Goal: Task Accomplishment & Management: Manage account settings

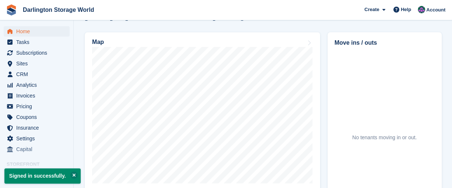
scroll to position [221, 0]
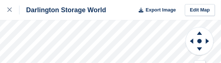
click at [165, 63] on html "Darlington Storage World Export Image Edit Map" at bounding box center [110, 31] width 221 height 63
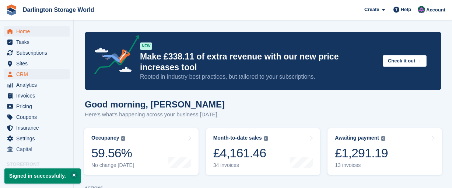
scroll to position [221, 0]
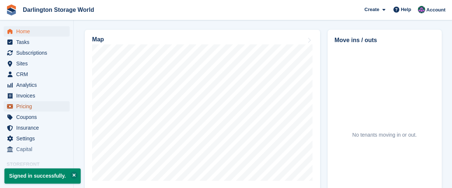
click at [22, 105] on span "Pricing" at bounding box center [38, 106] width 44 height 10
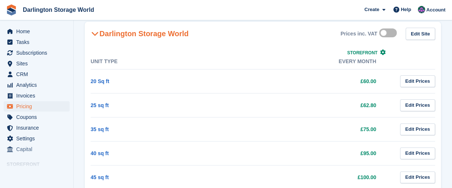
scroll to position [74, 0]
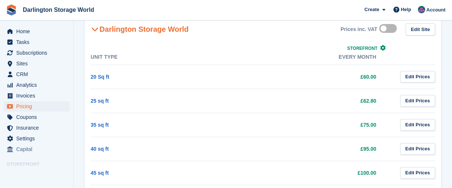
click at [213, 76] on td "20 Sq ft" at bounding box center [166, 76] width 150 height 24
click at [101, 76] on link "20 Sq ft" at bounding box center [100, 77] width 19 height 6
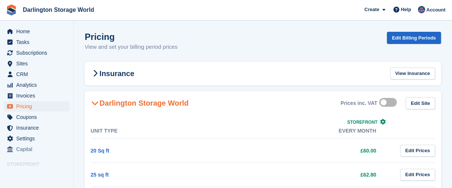
scroll to position [74, 0]
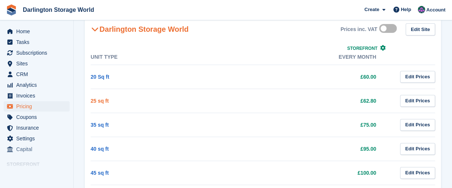
click at [98, 101] on link "25 sq ft" at bounding box center [100, 101] width 18 height 6
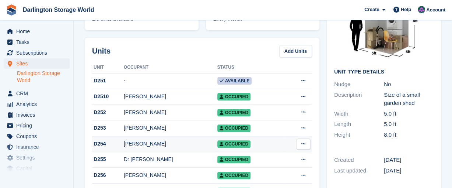
scroll to position [110, 0]
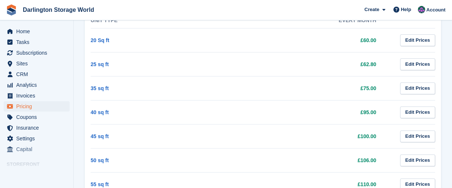
scroll to position [74, 0]
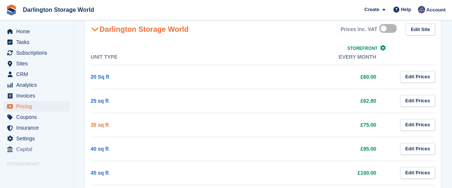
click at [95, 124] on link "35 sq ft" at bounding box center [100, 125] width 18 height 6
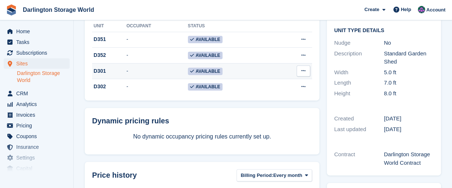
scroll to position [74, 0]
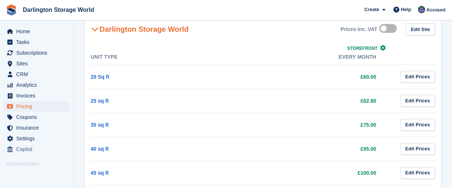
click at [101, 151] on td "40 sq ft" at bounding box center [166, 148] width 150 height 24
click at [99, 146] on link "40 sq ft" at bounding box center [100, 149] width 18 height 6
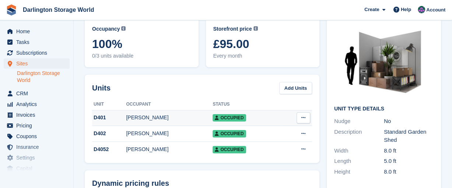
scroll to position [37, 0]
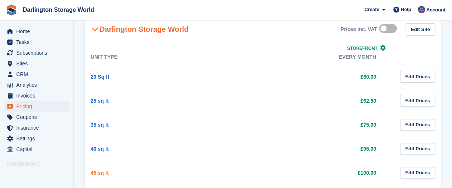
click at [94, 172] on link "45 sq ft" at bounding box center [100, 172] width 18 height 6
click at [95, 171] on link "45 sq ft" at bounding box center [100, 172] width 18 height 6
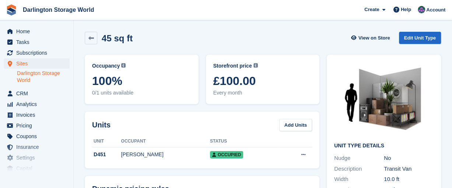
scroll to position [37, 0]
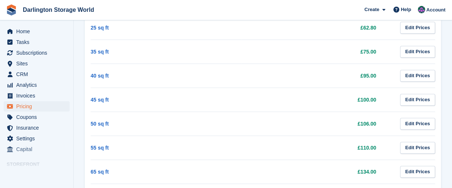
scroll to position [147, 0]
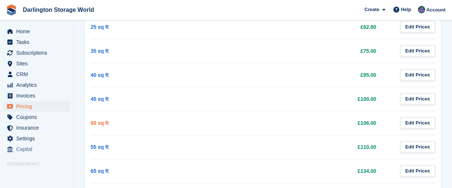
click at [93, 122] on link "50 sq ft" at bounding box center [100, 123] width 18 height 6
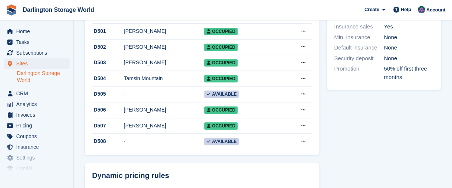
scroll to position [332, 0]
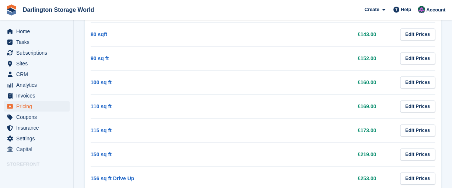
scroll to position [147, 0]
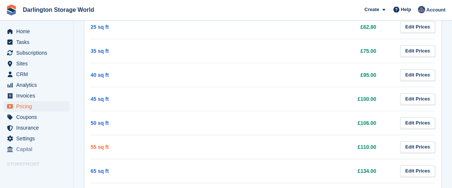
click at [100, 148] on link "55 sq ft" at bounding box center [100, 147] width 18 height 6
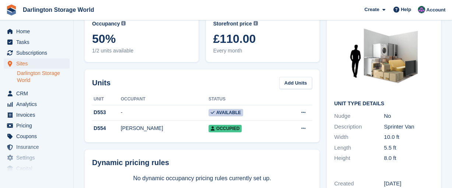
scroll to position [74, 0]
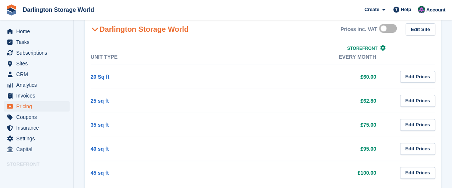
scroll to position [147, 0]
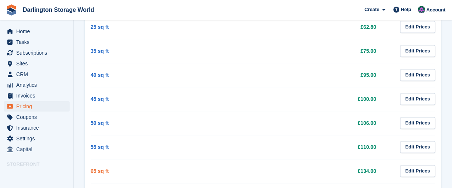
click at [102, 170] on link "65 sq ft" at bounding box center [100, 171] width 18 height 6
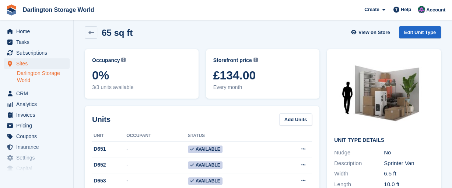
scroll to position [5, 0]
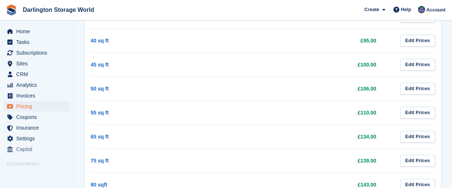
scroll to position [221, 0]
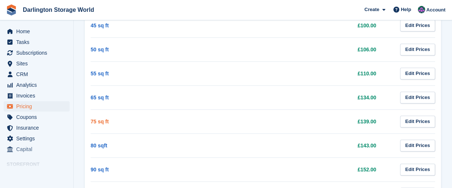
click at [95, 120] on link "75 sq ft" at bounding box center [100, 121] width 18 height 6
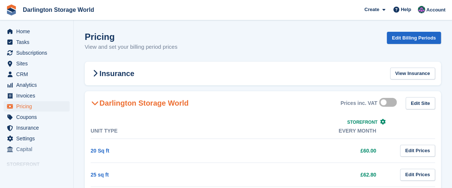
scroll to position [221, 0]
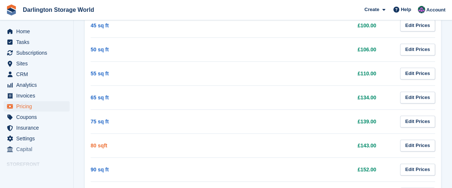
click at [99, 144] on link "80 sqft" at bounding box center [99, 145] width 17 height 6
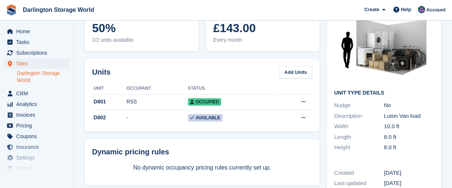
scroll to position [37, 0]
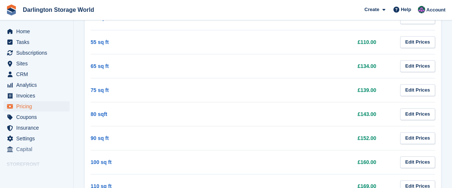
scroll to position [258, 0]
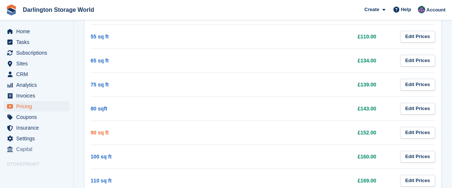
click at [92, 130] on link "90 sq ft" at bounding box center [100, 132] width 18 height 6
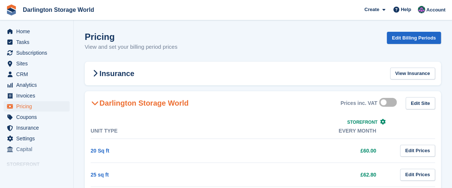
scroll to position [258, 0]
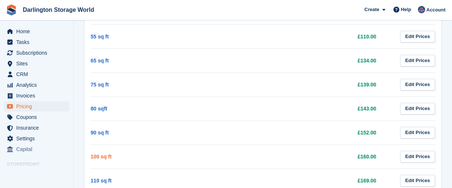
click at [106, 155] on link "100 sq ft" at bounding box center [101, 156] width 21 height 6
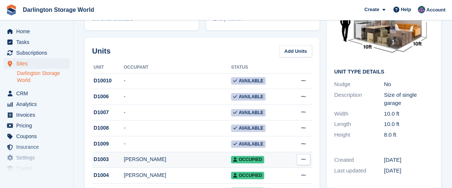
scroll to position [37, 0]
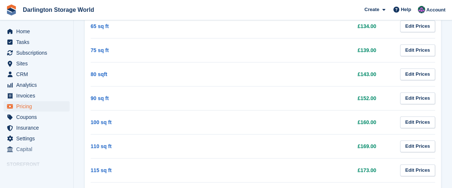
scroll to position [331, 0]
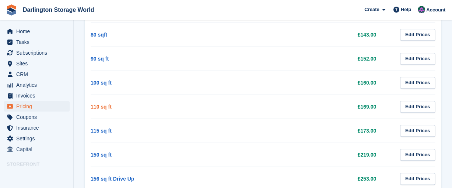
click at [99, 104] on link "110 sq ft" at bounding box center [101, 107] width 21 height 6
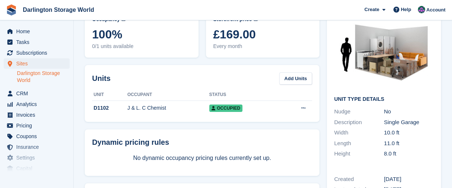
scroll to position [37, 0]
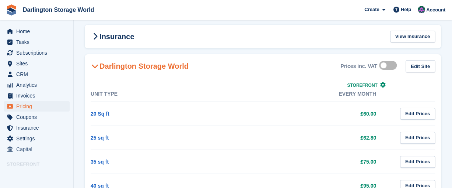
scroll to position [331, 0]
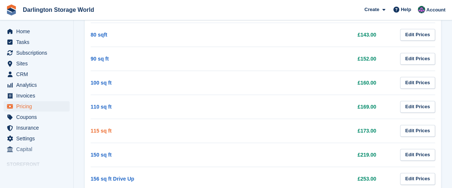
click at [99, 127] on link "115 sq ft" at bounding box center [101, 130] width 21 height 6
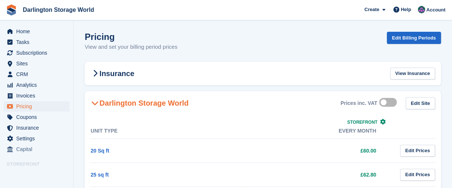
scroll to position [331, 0]
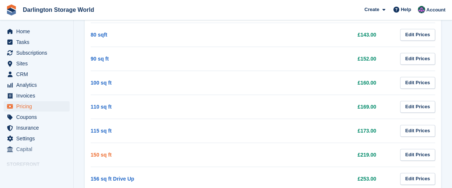
click at [95, 151] on link "150 sq ft" at bounding box center [101, 154] width 21 height 6
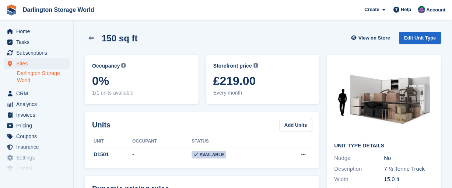
click at [176, 164] on div "Units Add Units Unit Occupant Status D1501 - Available Edit unit Delete unit" at bounding box center [202, 139] width 235 height 57
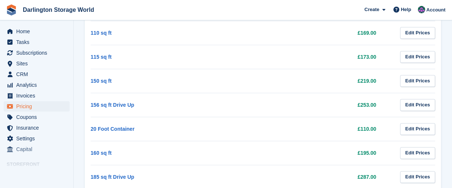
scroll to position [405, 0]
click at [108, 102] on link "156 sq ft Drive Up" at bounding box center [112, 105] width 43 height 6
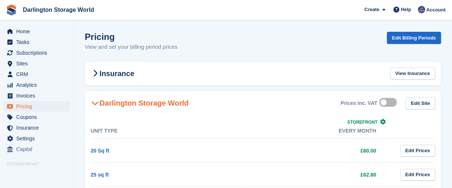
scroll to position [405, 0]
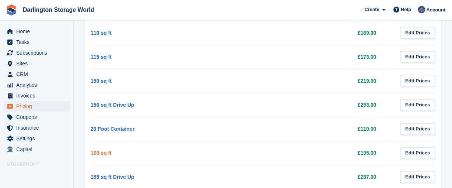
click at [102, 150] on link "160 sq ft" at bounding box center [101, 153] width 21 height 6
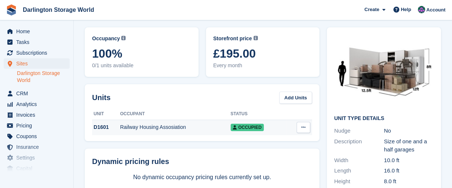
scroll to position [37, 0]
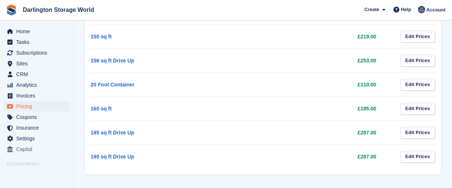
scroll to position [450, 0]
click at [120, 129] on link "185 sq ft Drive Up" at bounding box center [112, 132] width 43 height 6
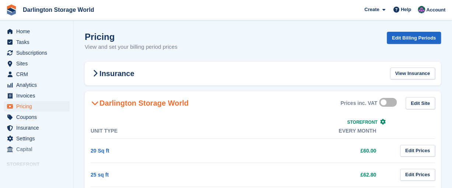
scroll to position [450, 0]
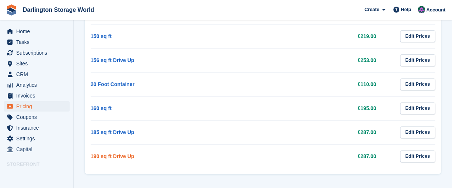
click at [106, 154] on link "190 sq ft Drive Up" at bounding box center [112, 156] width 43 height 6
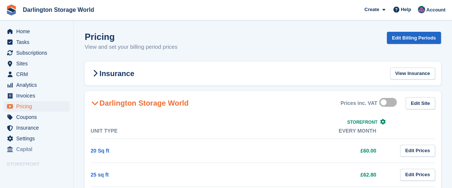
scroll to position [450, 0]
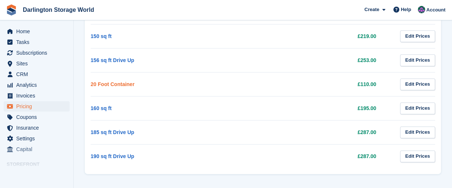
click at [106, 84] on link "20 Foot Container" at bounding box center [113, 84] width 44 height 6
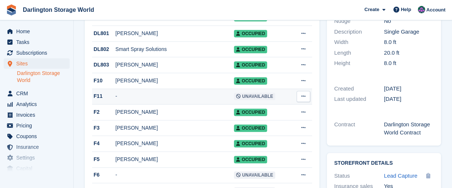
scroll to position [184, 0]
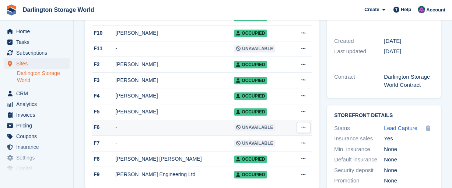
click at [266, 127] on td "Unavailable" at bounding box center [262, 127] width 57 height 16
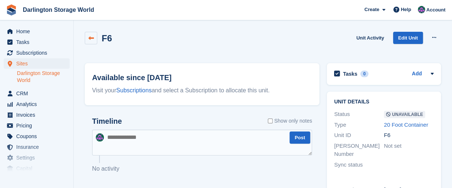
click at [87, 38] on link at bounding box center [91, 38] width 13 height 13
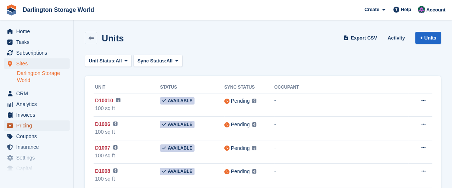
click at [27, 125] on span "Pricing" at bounding box center [38, 125] width 44 height 10
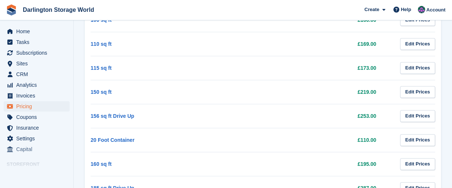
scroll to position [405, 0]
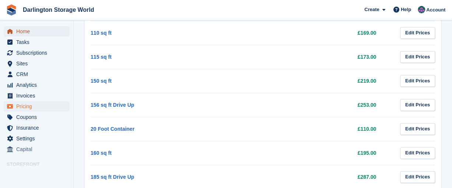
click at [23, 34] on span "Home" at bounding box center [38, 31] width 44 height 10
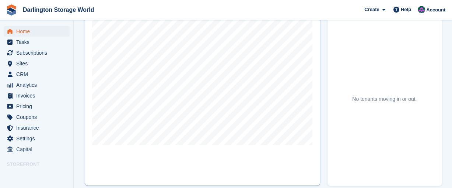
scroll to position [258, 0]
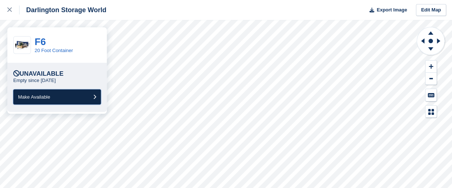
click at [81, 94] on button "Make Available" at bounding box center [57, 96] width 88 height 15
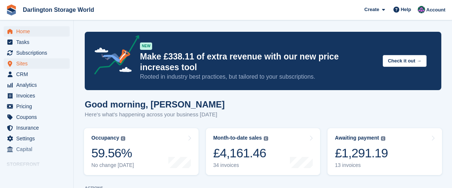
scroll to position [258, 0]
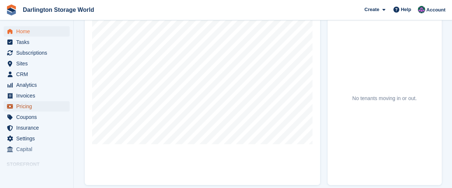
click at [26, 105] on span "Pricing" at bounding box center [38, 106] width 44 height 10
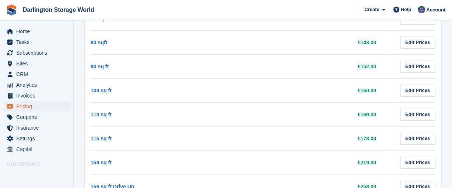
scroll to position [405, 0]
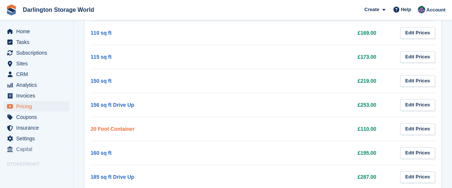
click at [109, 126] on link "20 Foot Container" at bounding box center [113, 129] width 44 height 6
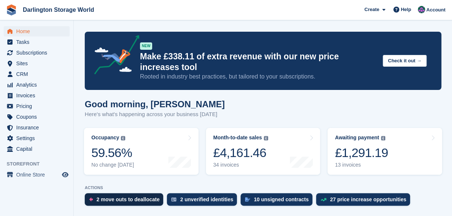
click at [139, 199] on div "2 move outs to deallocate" at bounding box center [128, 199] width 63 height 6
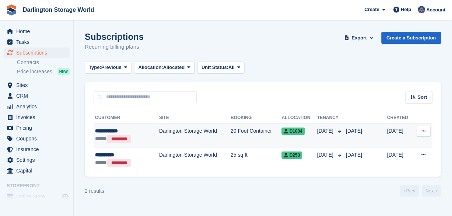
click at [281, 131] on span "D1004" at bounding box center [292, 130] width 23 height 7
